Goal: Task Accomplishment & Management: Use online tool/utility

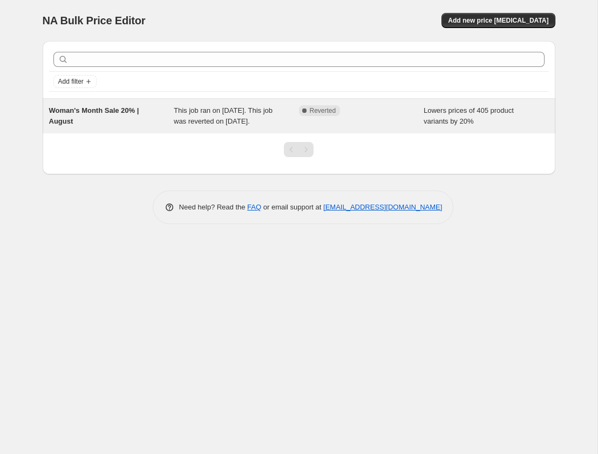
click at [318, 125] on div "Complete Reverted" at bounding box center [361, 116] width 125 height 22
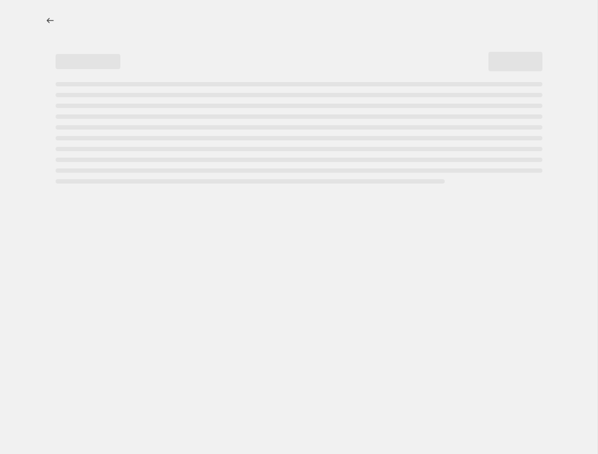
select select "percentage"
select select "collection"
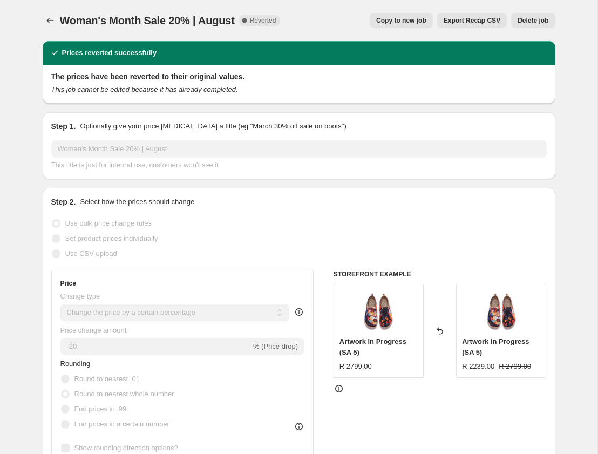
click at [401, 19] on span "Copy to new job" at bounding box center [401, 20] width 50 height 9
select select "percentage"
select select "collection"
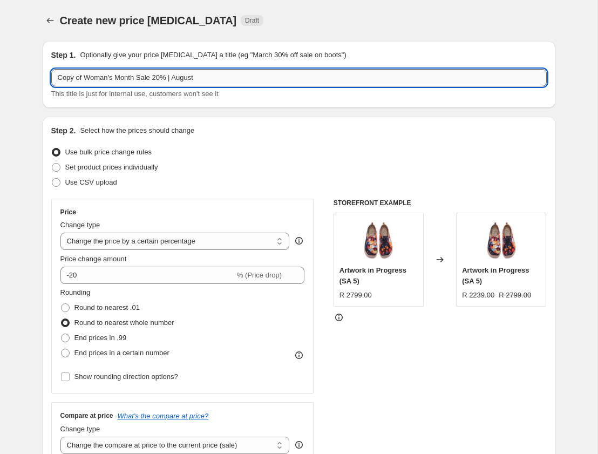
drag, startPoint x: 138, startPoint y: 79, endPoint x: 57, endPoint y: 77, distance: 81.5
click at [57, 77] on input "Copy of Woman's Month Sale 20% | August" at bounding box center [298, 77] width 495 height 17
click at [146, 76] on input "Spring Sale 20% | August" at bounding box center [298, 77] width 495 height 17
type input "Spring Sale 20% | September"
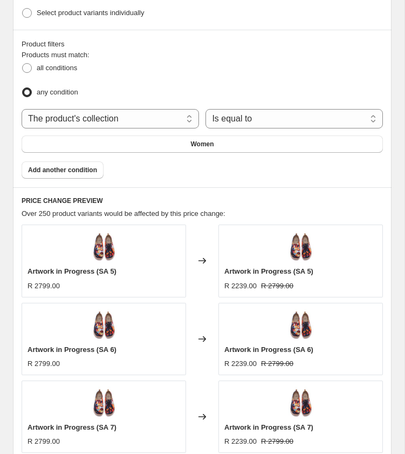
scroll to position [787, 0]
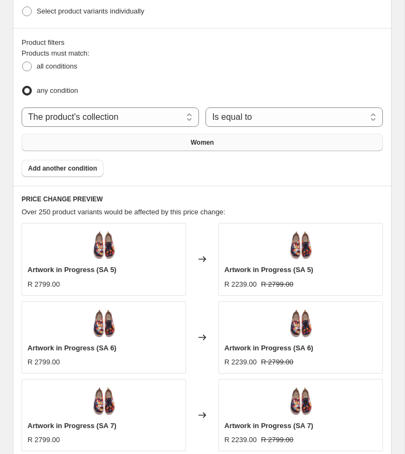
click at [220, 135] on button "Women" at bounding box center [203, 142] width 362 height 17
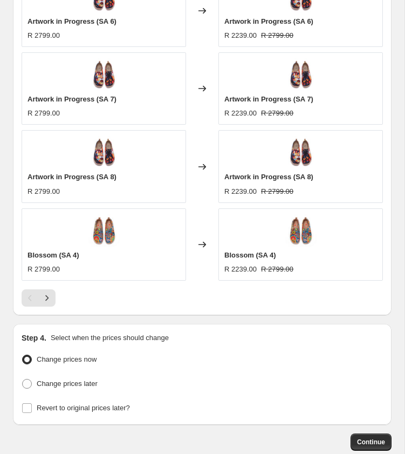
scroll to position [1166, 0]
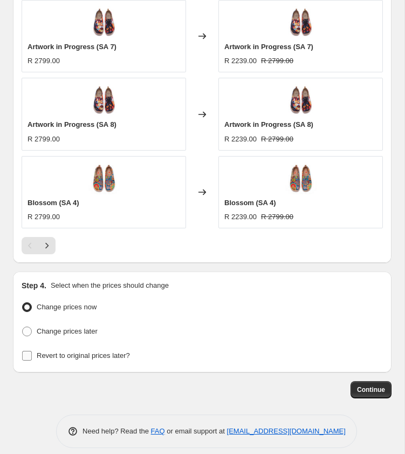
click at [26, 351] on input "Revert to original prices later?" at bounding box center [27, 356] width 10 height 10
checkbox input "true"
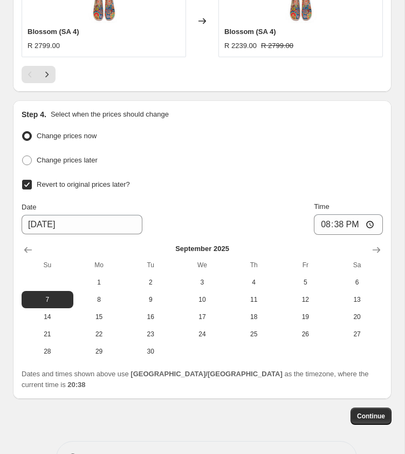
scroll to position [1353, 0]
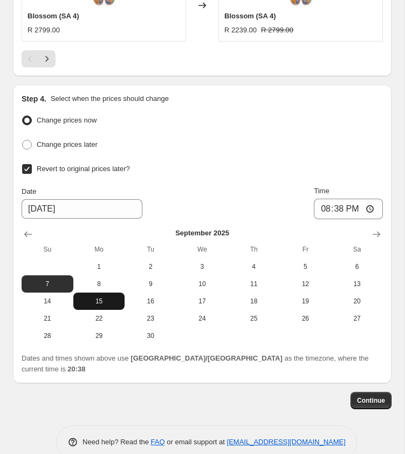
click at [103, 297] on span "15" at bounding box center [99, 301] width 43 height 9
type input "[DATE]"
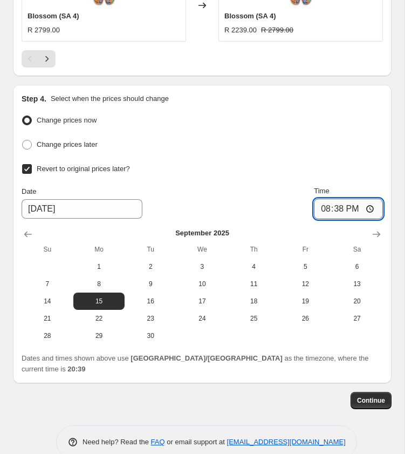
click at [364, 201] on input "20:38" at bounding box center [348, 209] width 69 height 21
click at [350, 200] on input "20:38" at bounding box center [348, 209] width 69 height 21
click at [366, 199] on input "20:38" at bounding box center [348, 209] width 69 height 21
type input "00:10"
click at [375, 396] on span "Continue" at bounding box center [371, 400] width 28 height 9
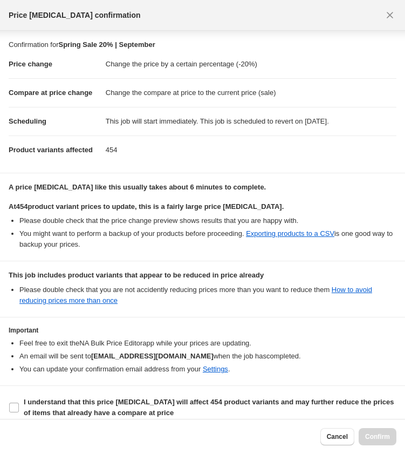
scroll to position [9, 0]
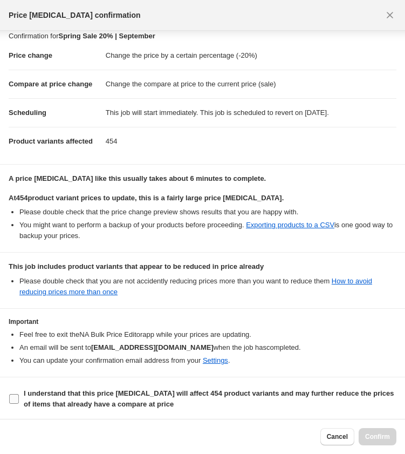
click at [13, 399] on input "I understand that this price [MEDICAL_DATA] will affect 454 product variants an…" at bounding box center [14, 399] width 10 height 10
checkbox input "true"
click at [382, 439] on span "Confirm" at bounding box center [377, 436] width 25 height 9
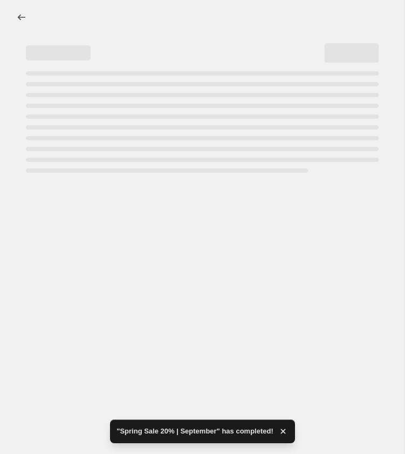
select select "percentage"
select select "collection"
